Goal: Information Seeking & Learning: Learn about a topic

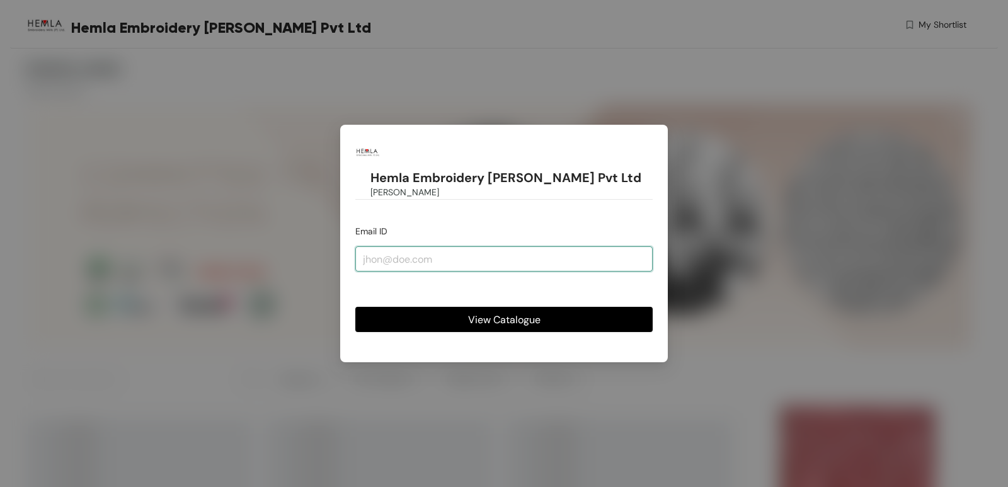
click at [492, 246] on input "email" at bounding box center [503, 258] width 297 height 25
type input "[EMAIL_ADDRESS][DOMAIN_NAME]"
click at [491, 307] on button "View Catalogue" at bounding box center [503, 319] width 297 height 25
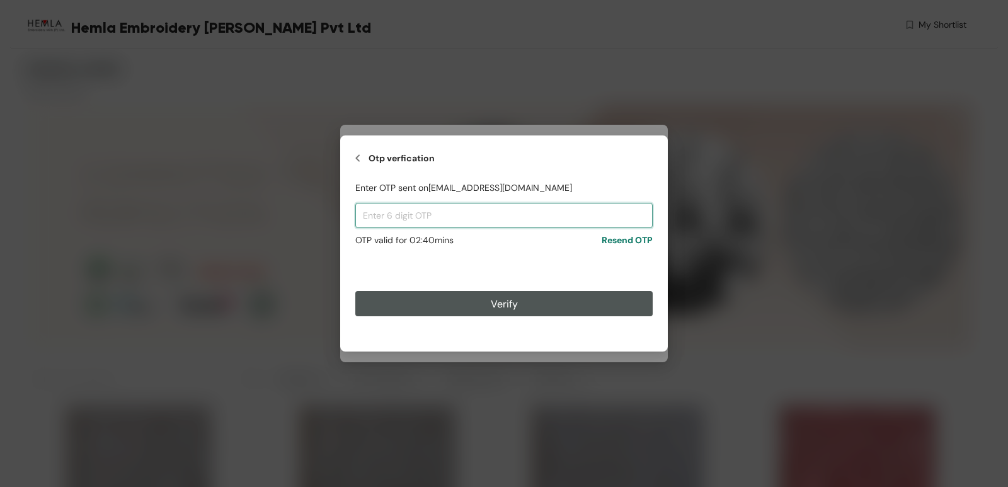
click at [422, 211] on input "text" at bounding box center [503, 215] width 297 height 25
paste input "811143"
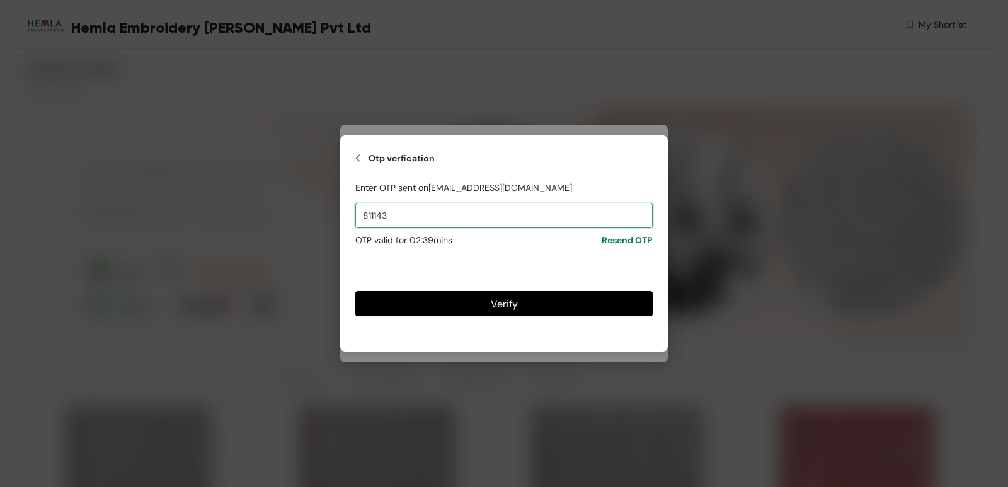
type input "811143"
click at [497, 306] on span "Verify" at bounding box center [504, 304] width 27 height 16
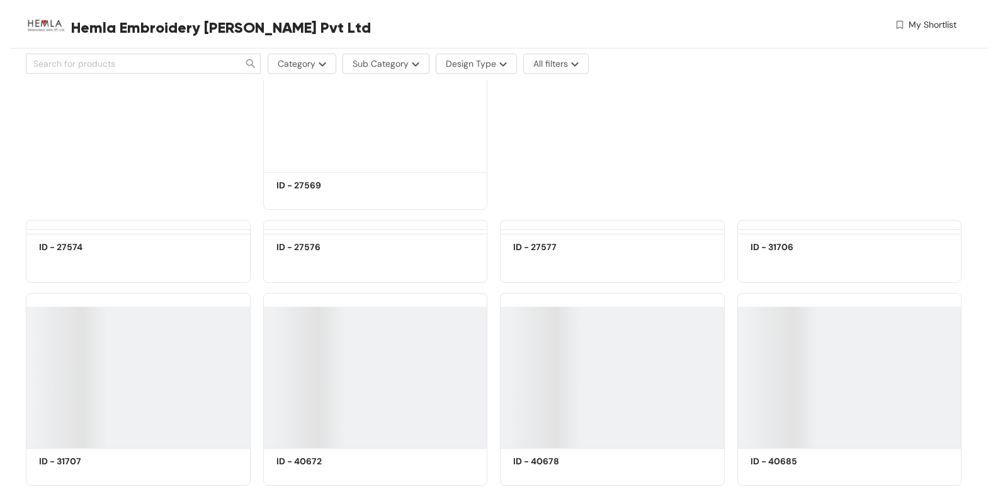
scroll to position [19232, 0]
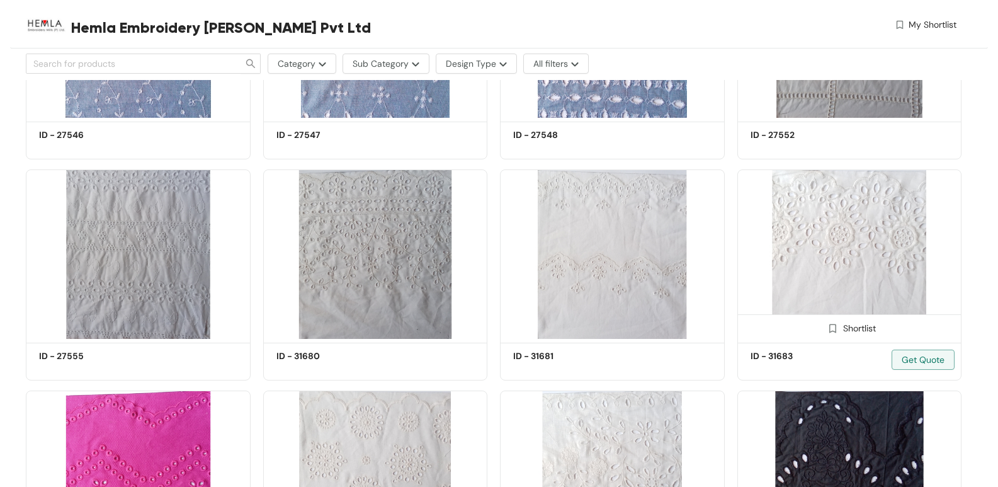
click at [853, 246] on img at bounding box center [849, 253] width 225 height 169
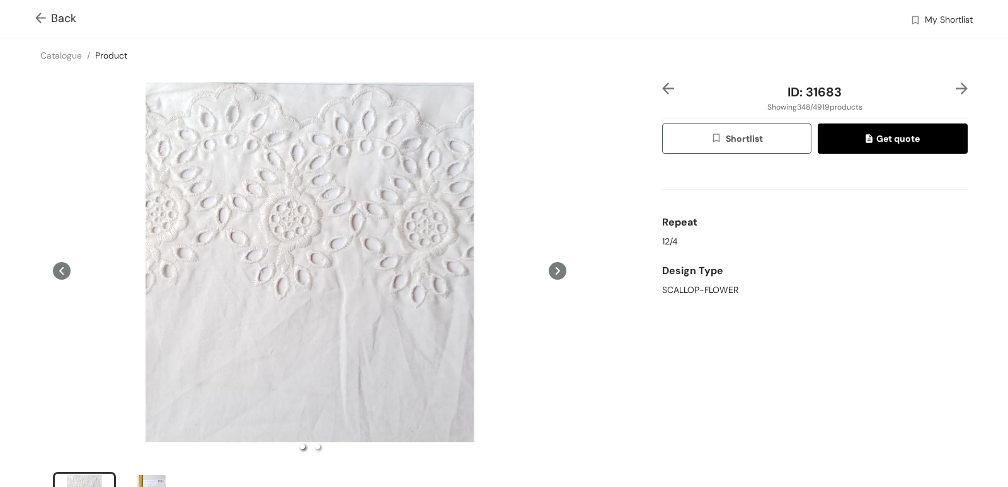
click at [554, 266] on icon at bounding box center [557, 271] width 18 height 18
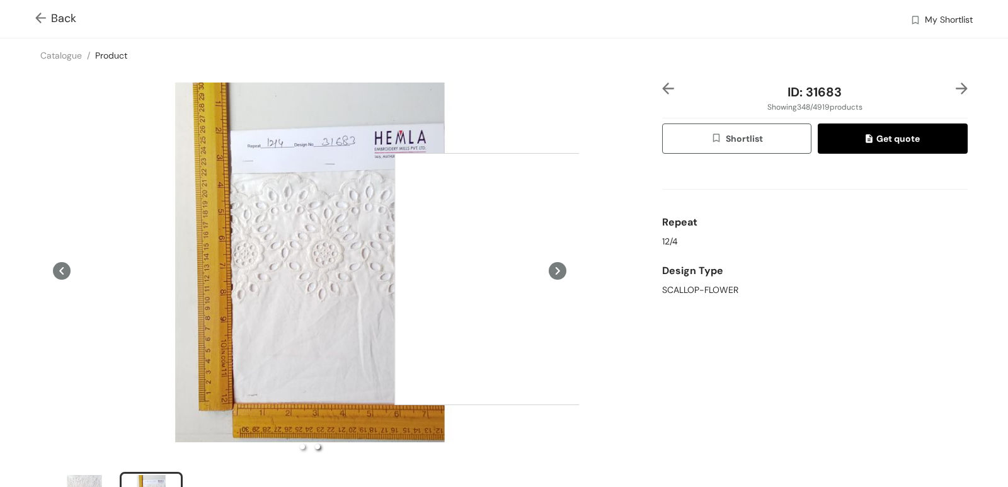
drag, startPoint x: 277, startPoint y: 204, endPoint x: 520, endPoint y: 279, distance: 254.4
click at [520, 279] on div at bounding box center [309, 270] width 538 height 376
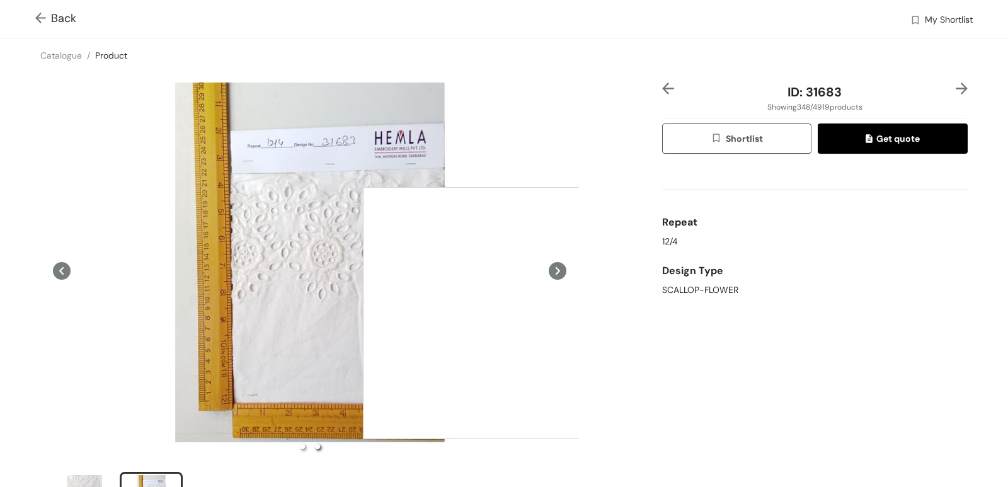
click at [490, 313] on div at bounding box center [489, 313] width 252 height 252
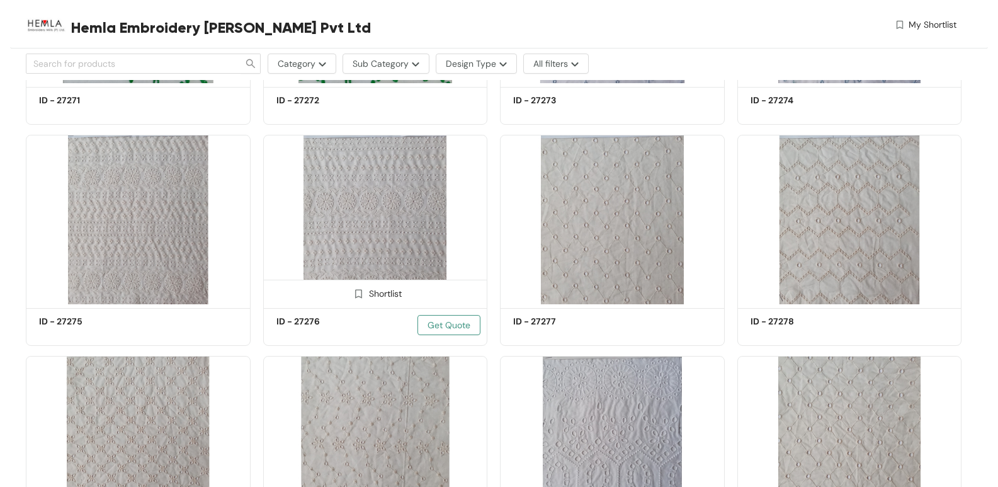
scroll to position [34488, 0]
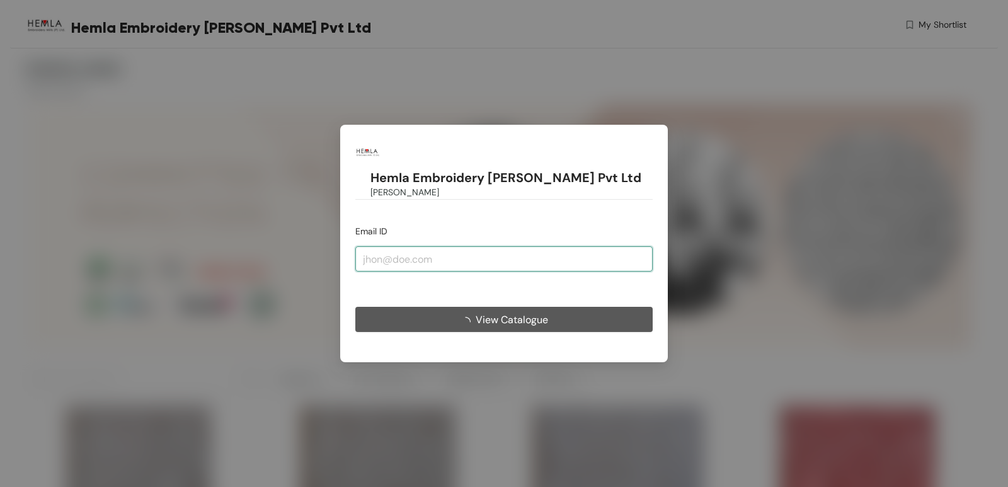
click at [491, 246] on input "email" at bounding box center [503, 258] width 297 height 25
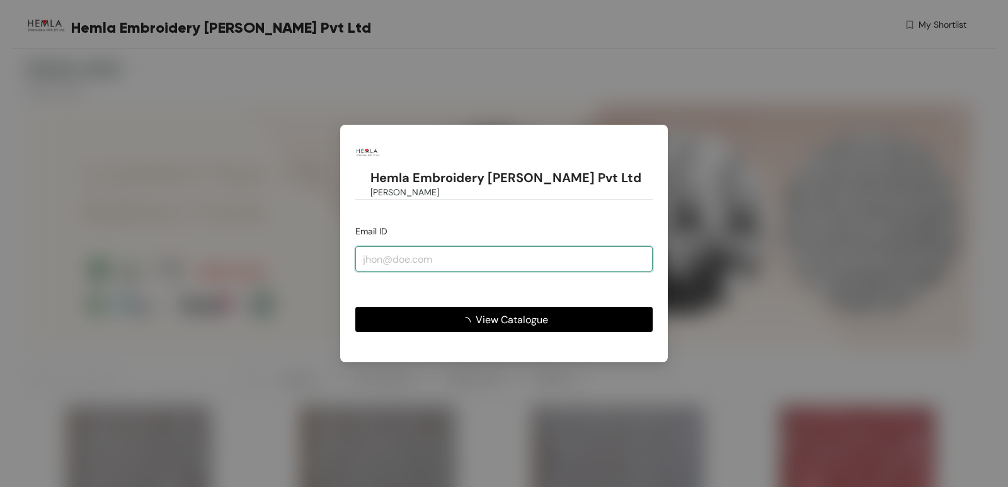
type input "[EMAIL_ADDRESS][DOMAIN_NAME]"
click at [485, 312] on span "View Catalogue" at bounding box center [504, 320] width 72 height 16
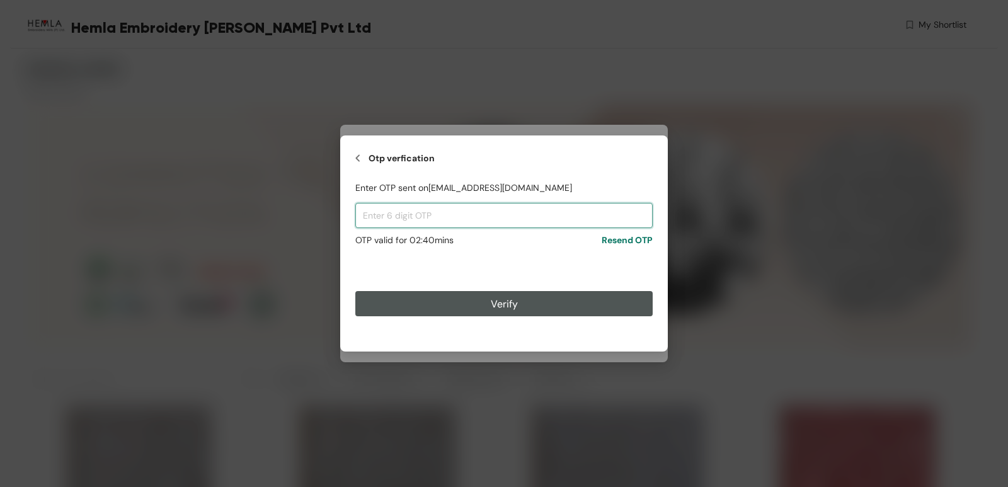
click at [452, 210] on input "text" at bounding box center [503, 215] width 297 height 25
paste input "174558"
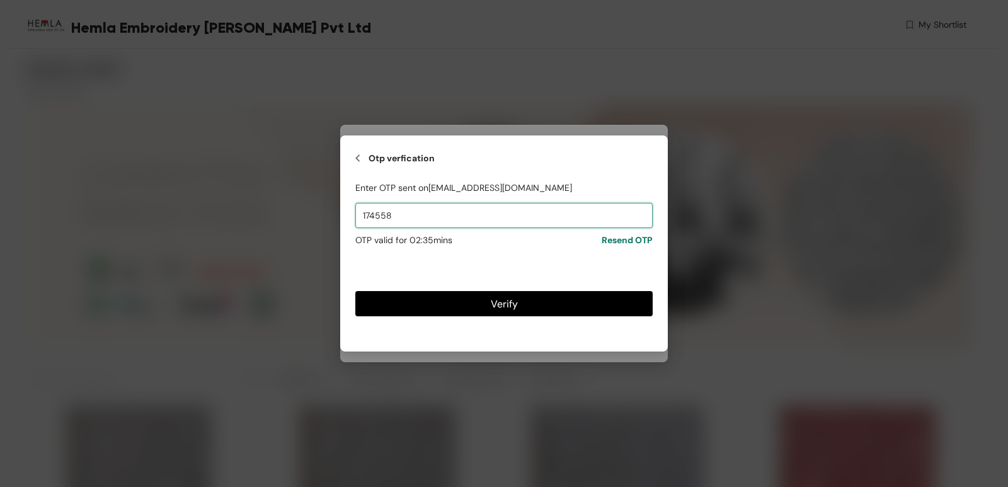
type input "174558"
click at [514, 307] on span "Verify" at bounding box center [504, 304] width 27 height 16
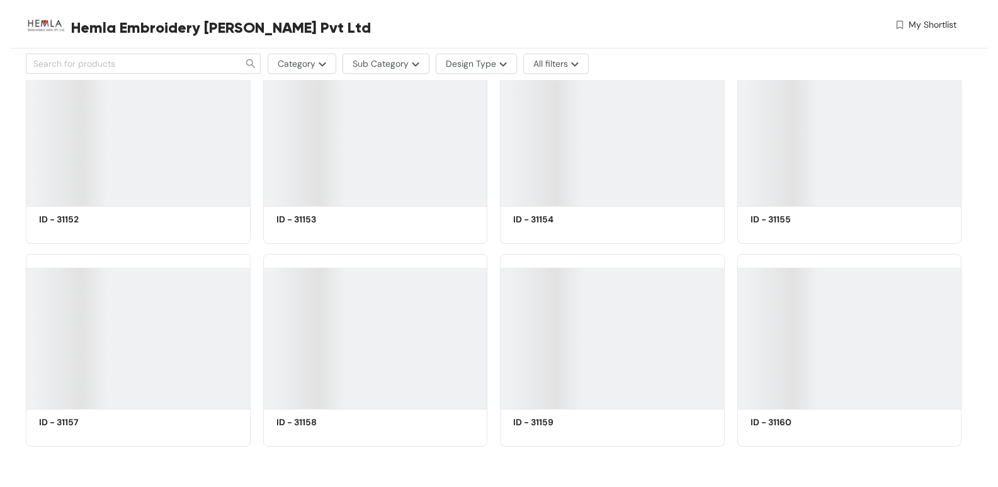
scroll to position [62363, 0]
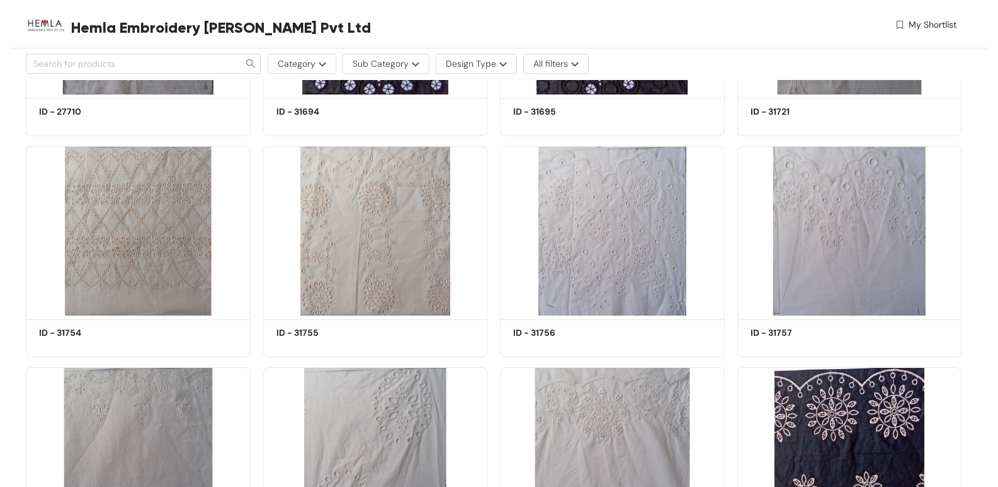
drag, startPoint x: 974, startPoint y: 227, endPoint x: 1007, endPoint y: 277, distance: 59.6
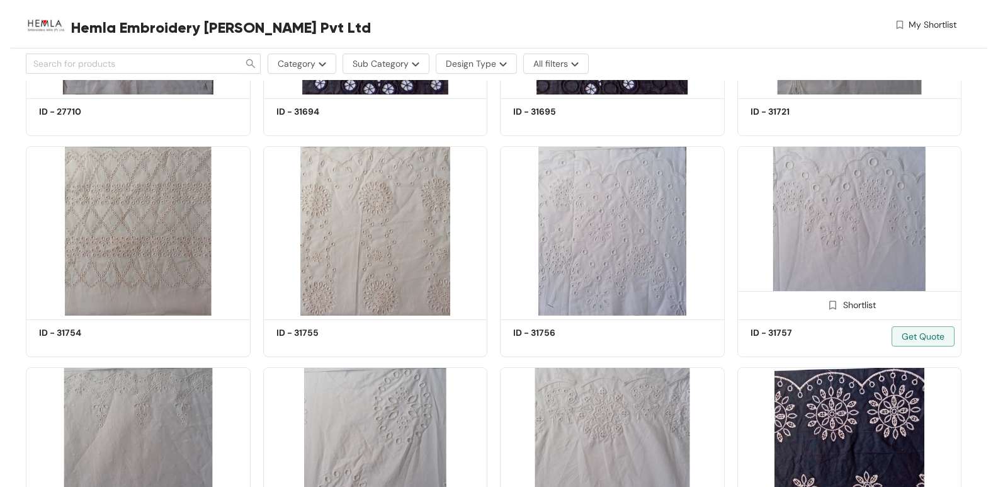
drag, startPoint x: 1007, startPoint y: 277, endPoint x: 798, endPoint y: 229, distance: 214.0
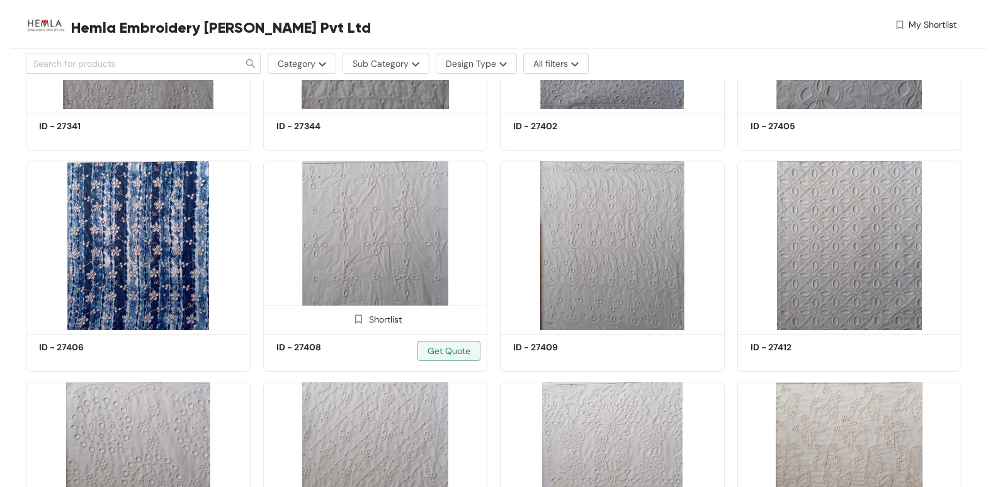
scroll to position [72690, 0]
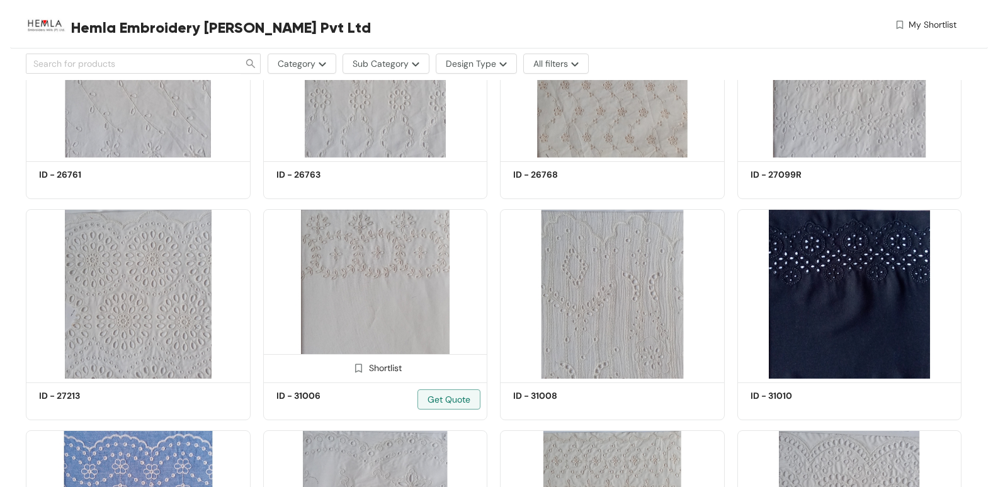
click at [315, 394] on h5 "ID - 31006" at bounding box center [329, 395] width 107 height 13
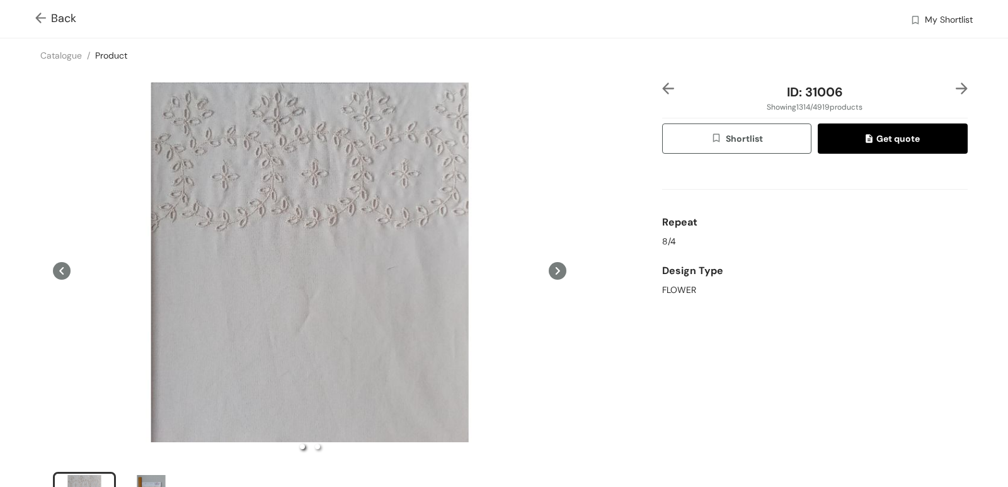
click at [44, 18] on img at bounding box center [43, 19] width 16 height 13
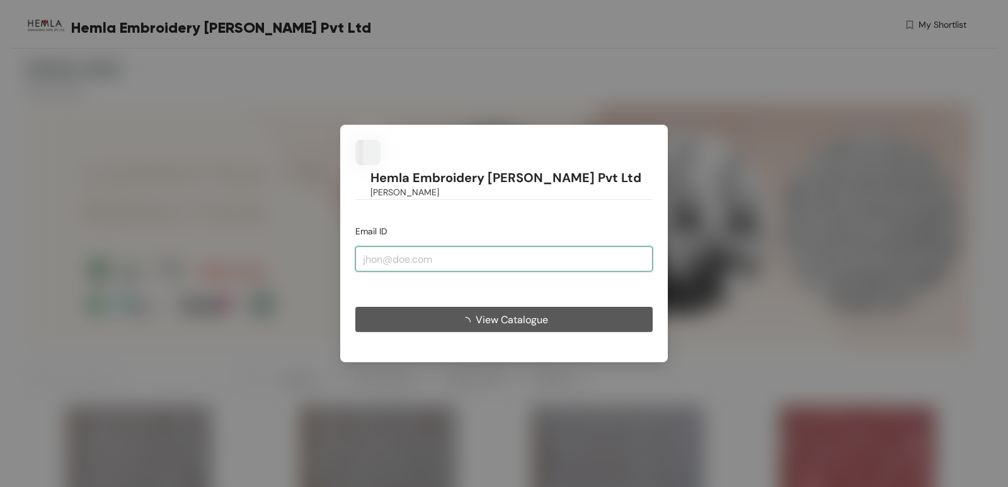
click at [450, 249] on input "email" at bounding box center [503, 258] width 297 height 25
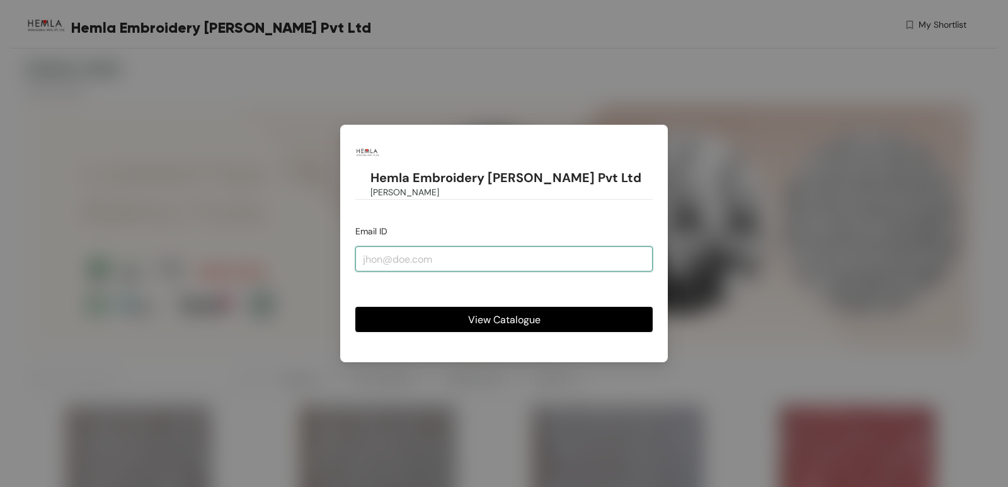
type input "[EMAIL_ADDRESS][DOMAIN_NAME]"
click at [472, 312] on span "View Catalogue" at bounding box center [504, 320] width 72 height 16
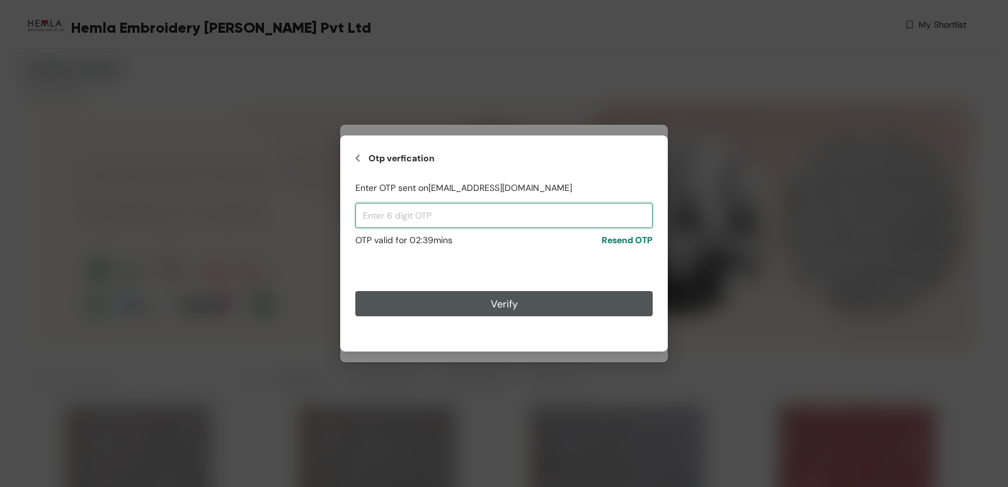
paste input "020525"
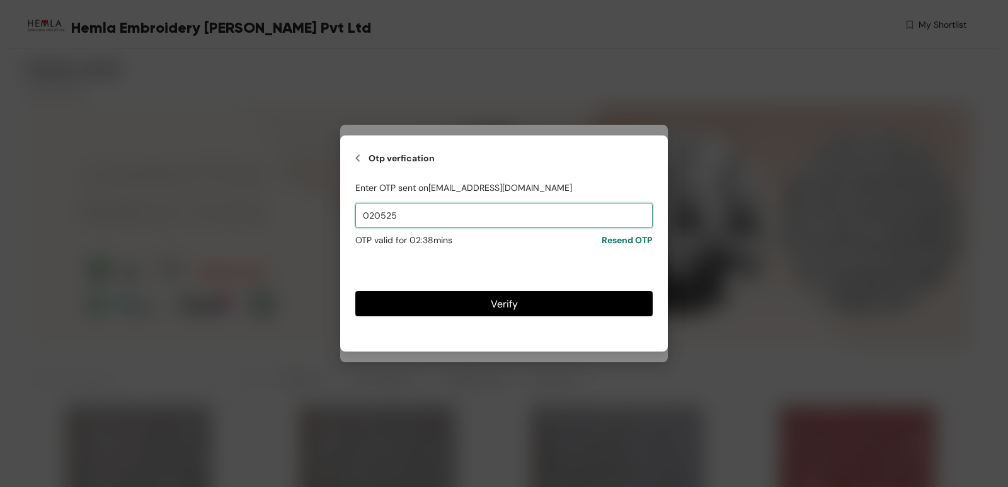
type input "020525"
click at [507, 304] on span "Verify" at bounding box center [504, 304] width 27 height 16
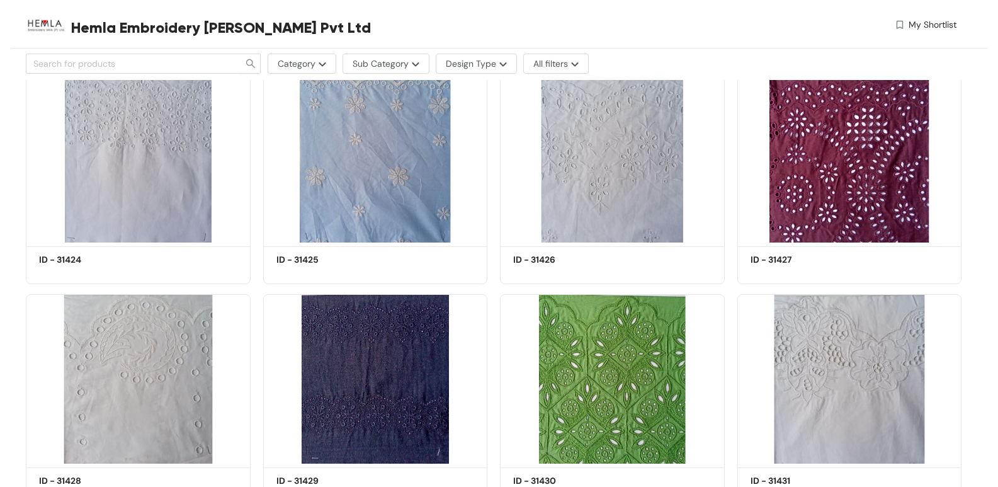
scroll to position [101872, 0]
